Goal: Complete application form: Complete application form

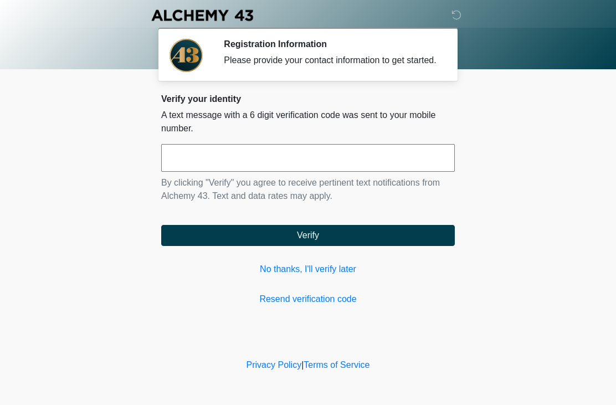
click at [436, 169] on input "text" at bounding box center [308, 158] width 294 height 28
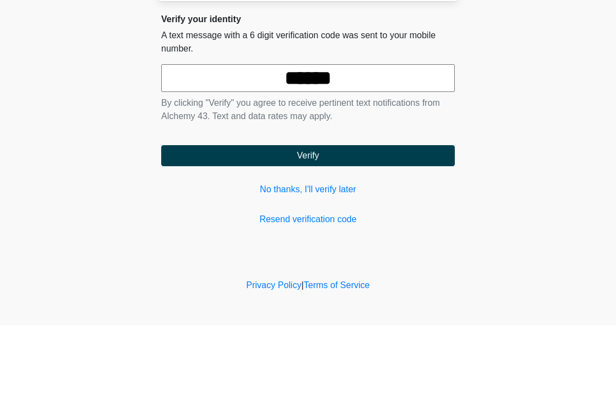
type input "******"
click at [379, 225] on button "Verify" at bounding box center [308, 235] width 294 height 21
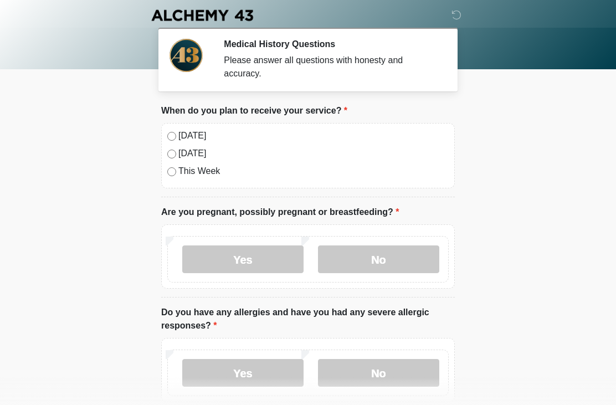
click at [189, 132] on label "[DATE]" at bounding box center [313, 135] width 270 height 13
click at [392, 260] on label "No" at bounding box center [378, 259] width 121 height 28
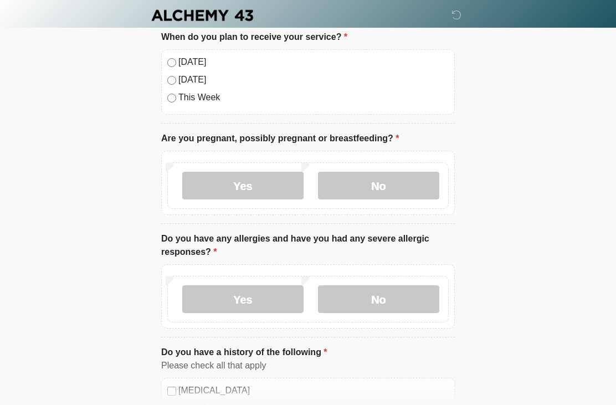
scroll to position [75, 0]
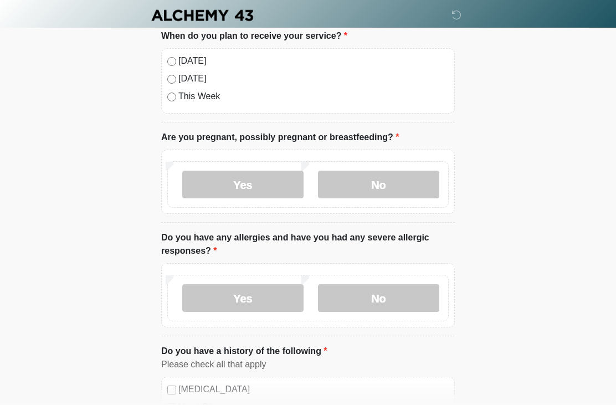
click at [411, 289] on label "No" at bounding box center [378, 298] width 121 height 28
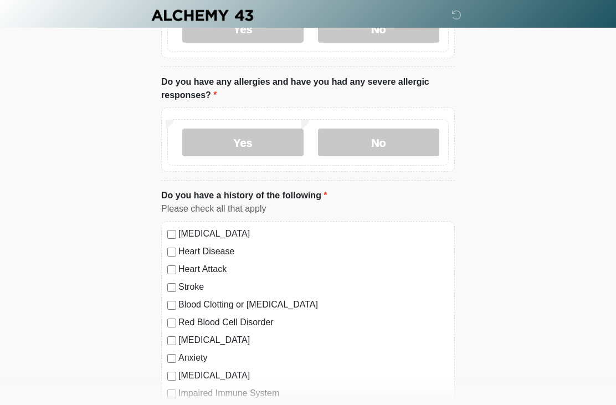
scroll to position [235, 0]
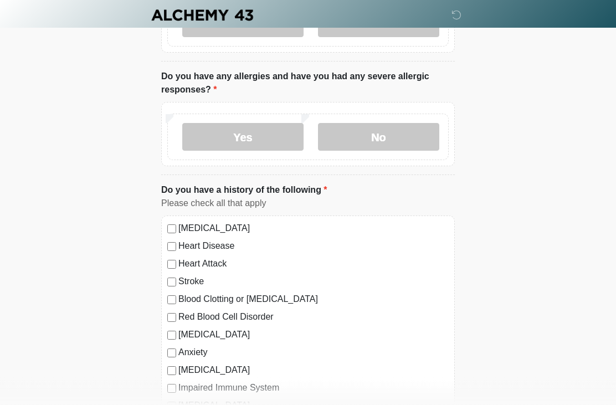
click at [235, 224] on label "[MEDICAL_DATA]" at bounding box center [313, 228] width 270 height 13
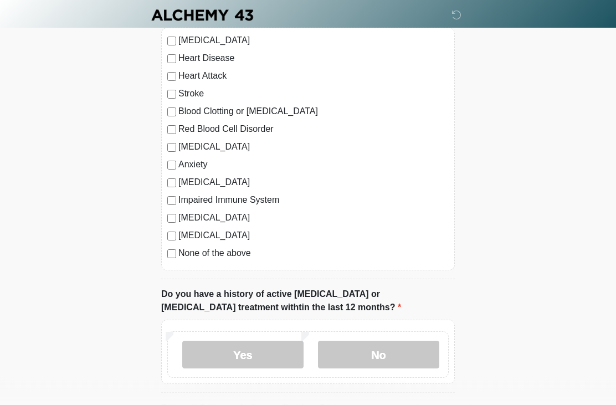
scroll to position [447, 0]
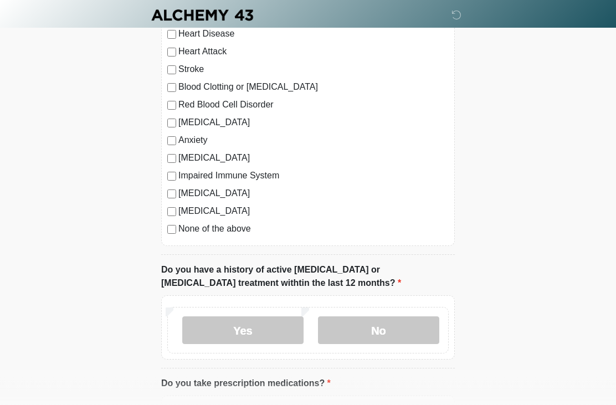
click at [404, 330] on label "No" at bounding box center [378, 331] width 121 height 28
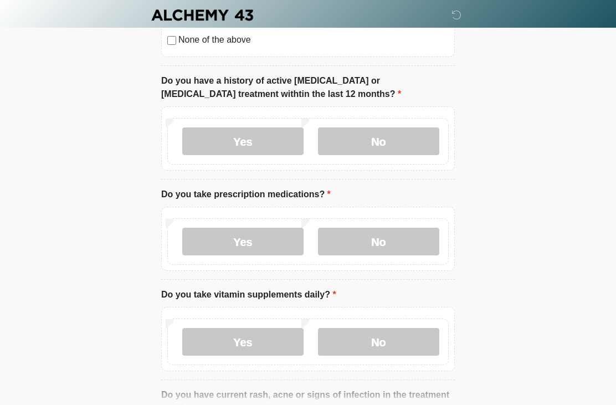
click at [261, 241] on label "Yes" at bounding box center [242, 242] width 121 height 28
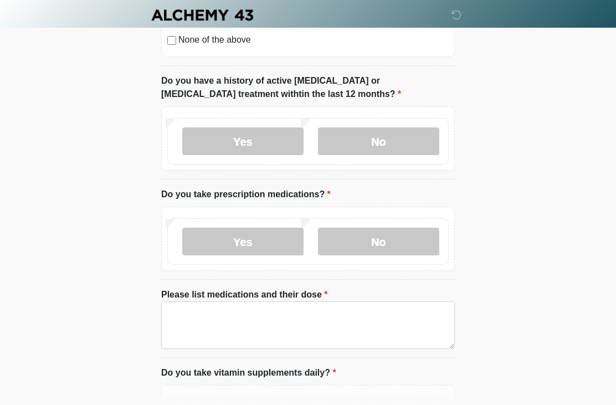
scroll to position [637, 0]
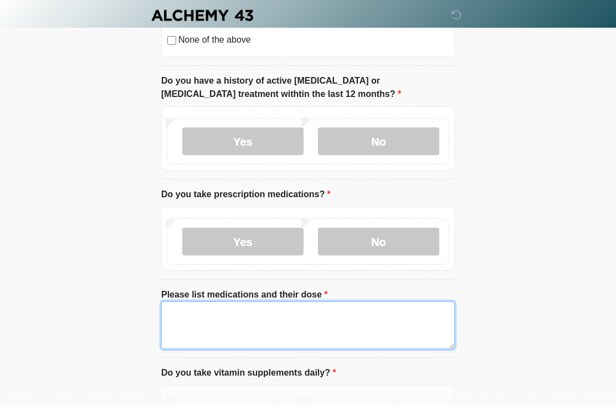
click at [323, 324] on textarea "Please list medications and their dose" at bounding box center [308, 325] width 294 height 48
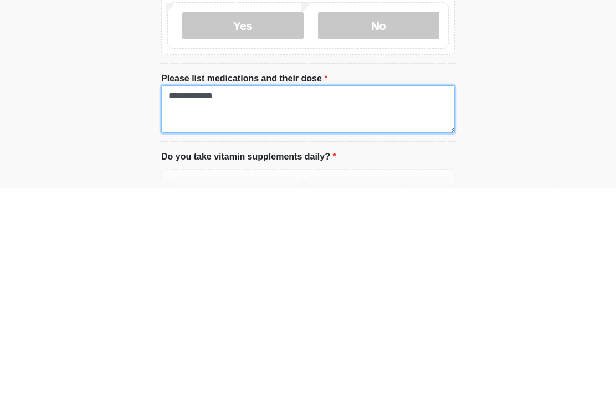
type textarea "**********"
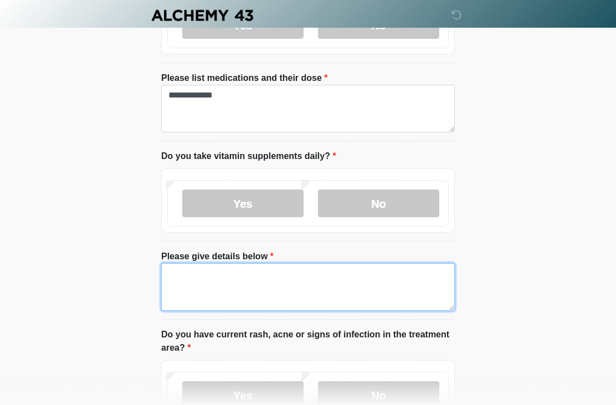
click at [301, 281] on textarea "Please give details below" at bounding box center [308, 287] width 294 height 48
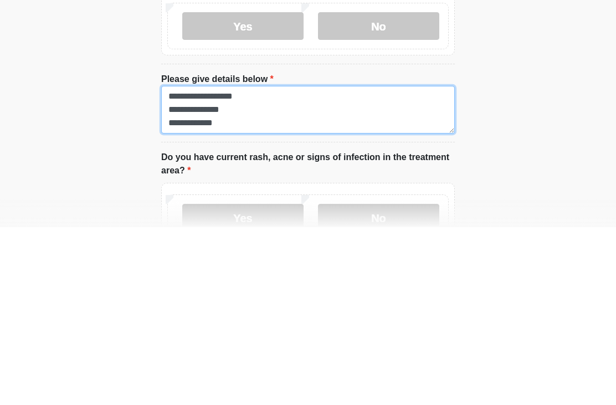
type textarea "**********"
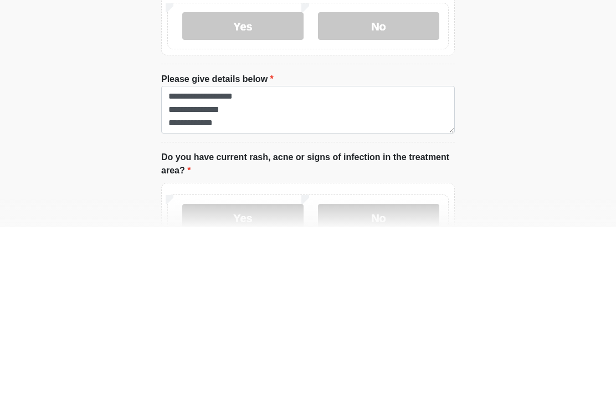
click at [469, 155] on div "‎ ‎ ‎ ‎ Medical History Questions Please answer all questions with honesty and …" at bounding box center [308, 121] width 332 height 1926
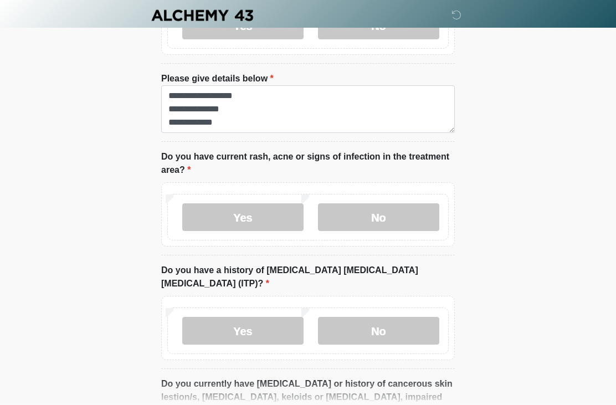
click at [395, 213] on label "No" at bounding box center [378, 217] width 121 height 28
click at [418, 317] on label "No" at bounding box center [378, 331] width 121 height 28
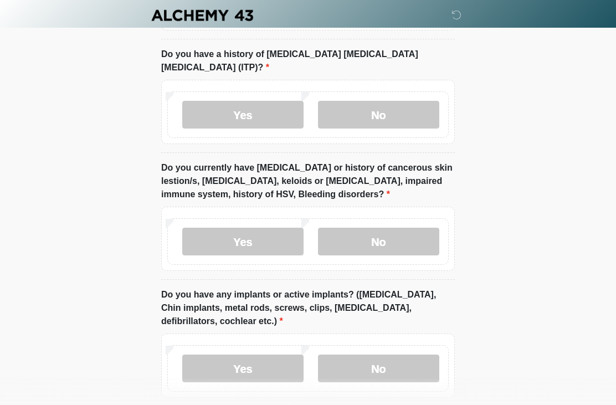
scroll to position [1250, 0]
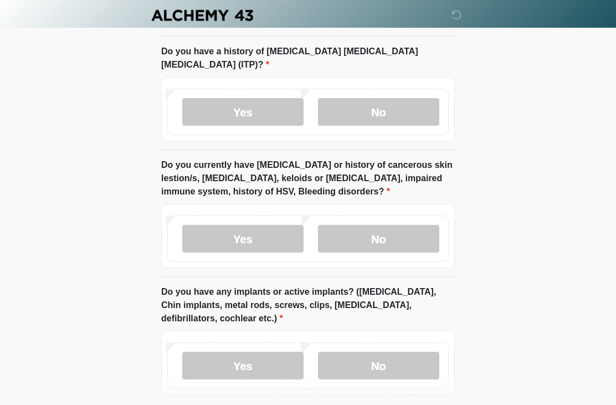
click at [401, 225] on label "No" at bounding box center [378, 239] width 121 height 28
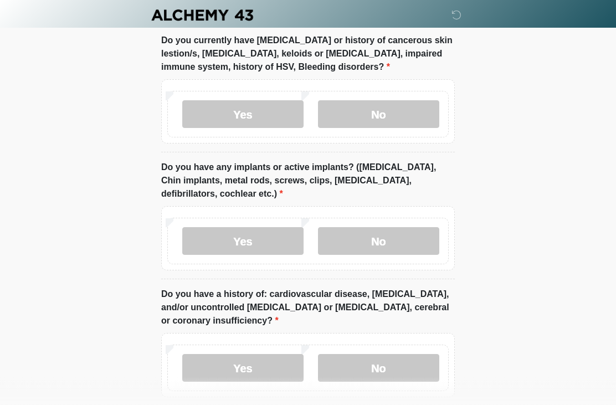
click at [419, 228] on label "No" at bounding box center [378, 242] width 121 height 28
click at [286, 232] on label "Yes" at bounding box center [242, 241] width 121 height 28
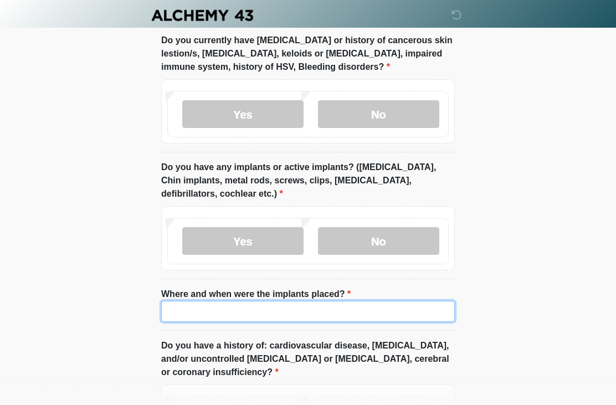
click at [341, 301] on input "Where and when were the implants placed?" at bounding box center [308, 311] width 294 height 21
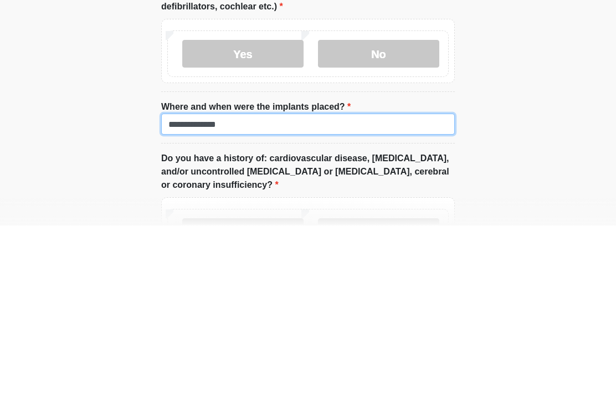
scroll to position [1386, 0]
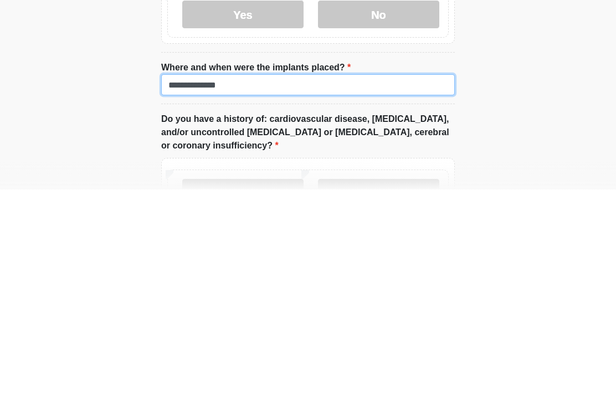
type input "**********"
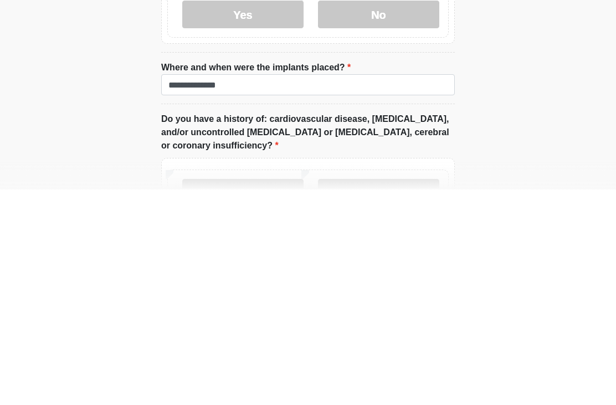
click at [400, 394] on label "No" at bounding box center [378, 408] width 121 height 28
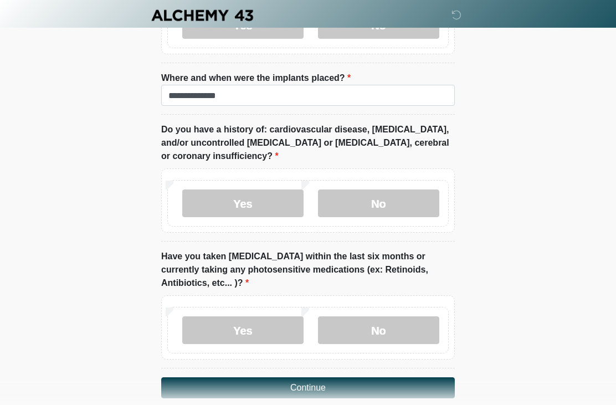
click at [394, 316] on label "No" at bounding box center [378, 330] width 121 height 28
click at [417, 377] on button "Continue" at bounding box center [308, 387] width 294 height 21
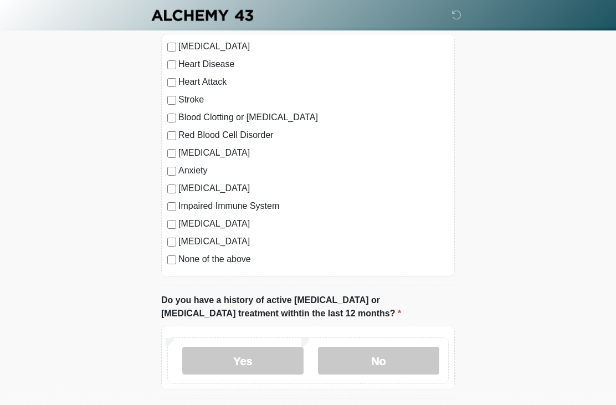
scroll to position [0, 0]
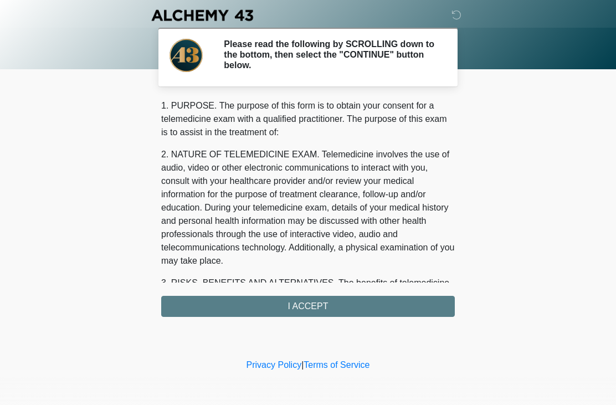
click at [354, 306] on div "1. PURPOSE. The purpose of this form is to obtain your consent for a telemedici…" at bounding box center [308, 208] width 294 height 218
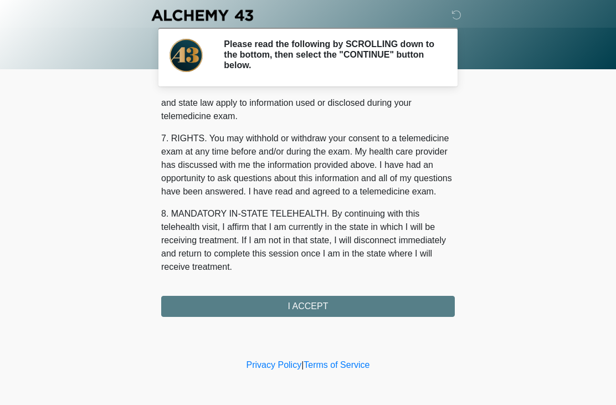
scroll to position [459, 0]
click at [342, 305] on button "I ACCEPT" at bounding box center [308, 306] width 294 height 21
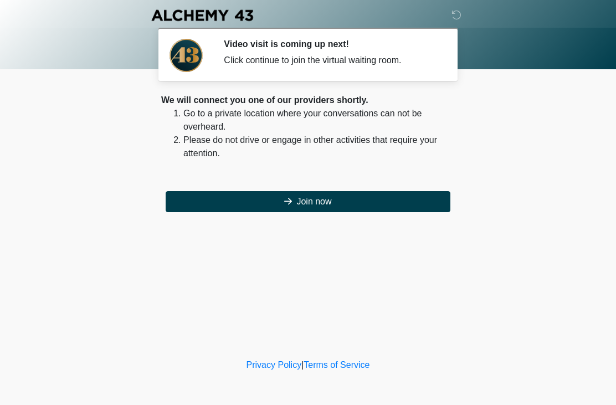
click at [343, 202] on button "Join now" at bounding box center [308, 201] width 285 height 21
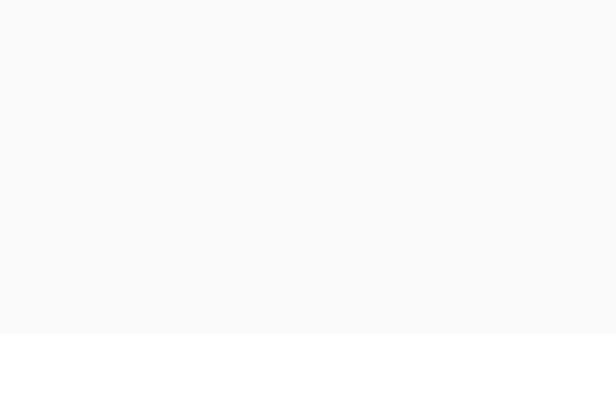
scroll to position [39, 0]
